Goal: Check status: Check status

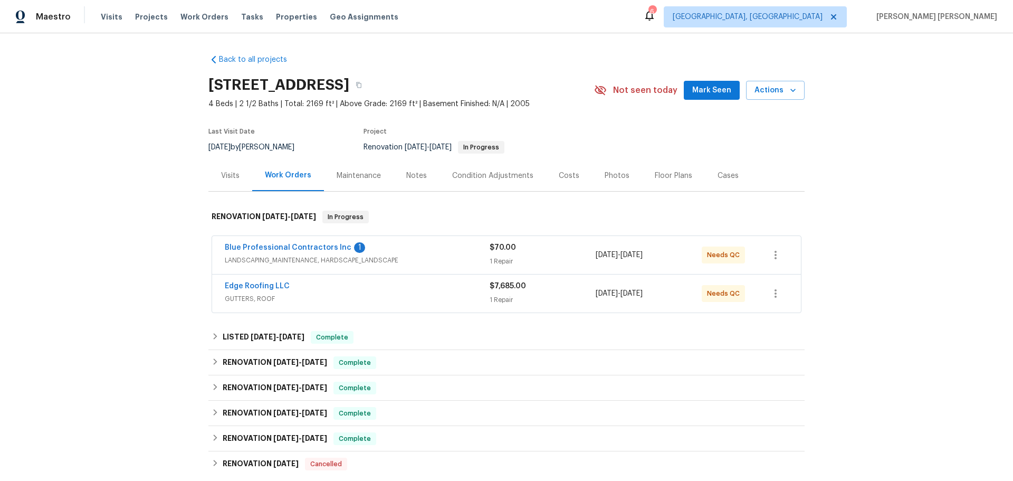
click at [224, 179] on div "Visits" at bounding box center [230, 175] width 18 height 11
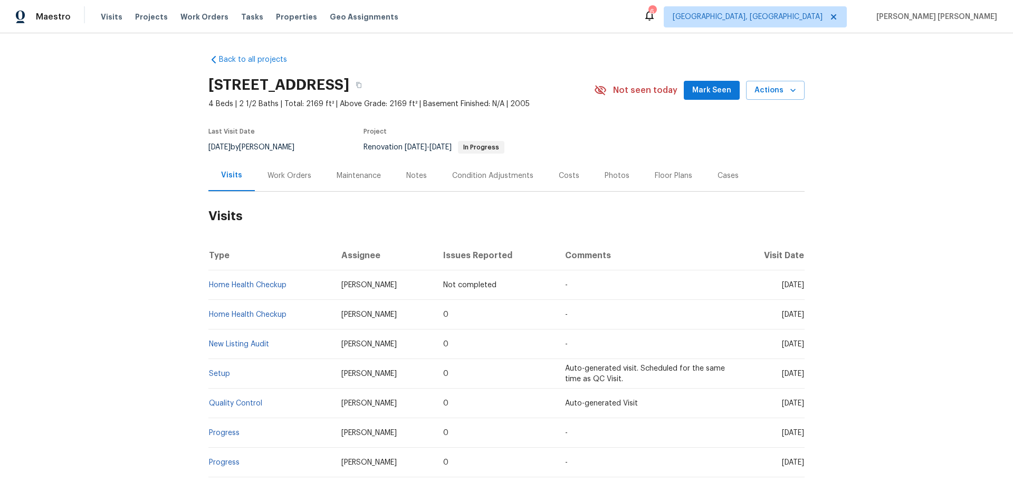
click at [371, 176] on div "Maintenance" at bounding box center [359, 175] width 44 height 11
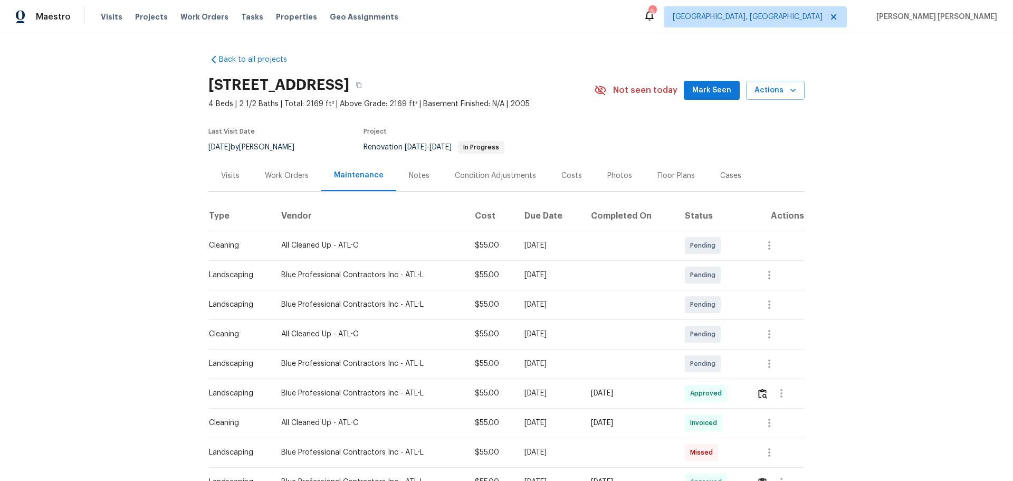
click at [417, 180] on div "Notes" at bounding box center [419, 175] width 21 height 11
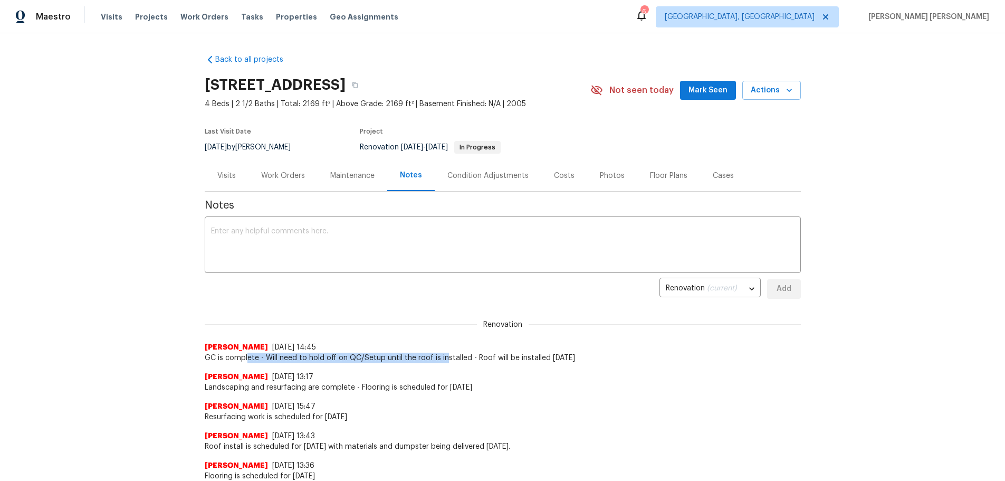
drag, startPoint x: 243, startPoint y: 359, endPoint x: 440, endPoint y: 356, distance: 197.3
click at [440, 356] on span "GC is complete - Will need to hold off on QC/Setup until the roof is installed …" at bounding box center [503, 357] width 596 height 11
click at [429, 368] on div "[PERSON_NAME] [DATE] 13:17 Landscaping and resurfacing are complete - Flooring …" at bounding box center [503, 378] width 596 height 30
